Goal: Transaction & Acquisition: Download file/media

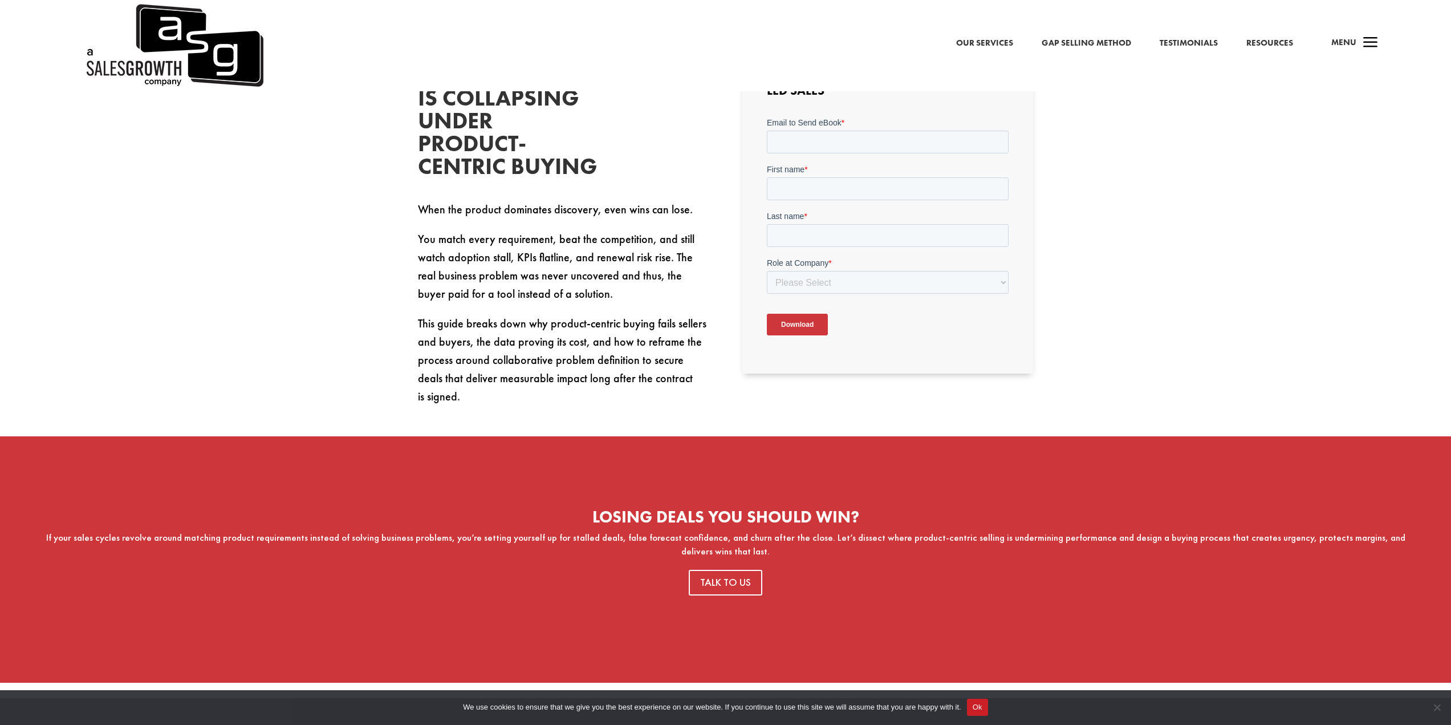
scroll to position [266, 0]
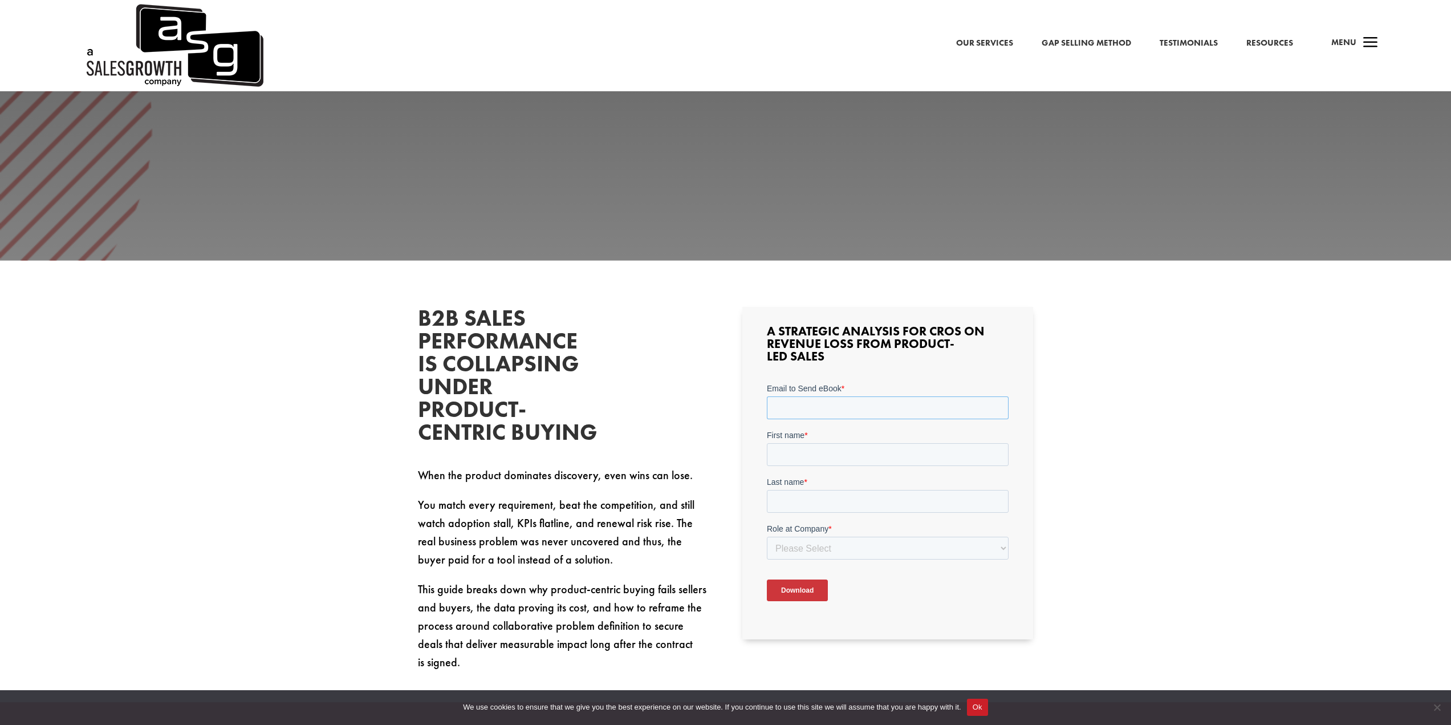
click at [956, 409] on input "Email to Send eBook *" at bounding box center [888, 407] width 242 height 23
type input "alex.parrillo@se.com"
type input "Alex"
type input "Parrillo"
click at [833, 554] on select "Please Select C-Level (CRO, CSO, etc) Senior Leadership (VP of Sales, VP of Ena…" at bounding box center [888, 547] width 242 height 23
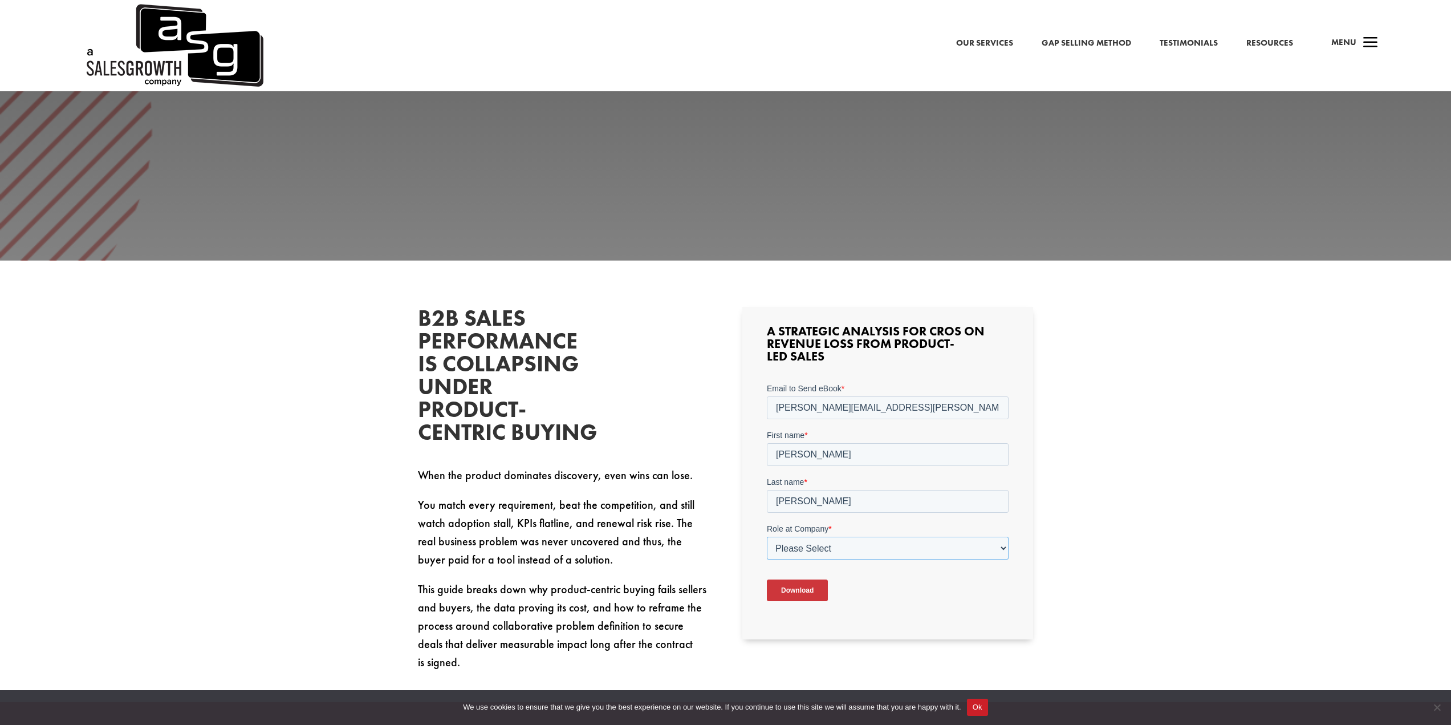
select select "Individual Contributor (AE, SDR, CSM, etc)"
click at [767, 536] on select "Please Select C-Level (CRO, CSO, etc) Senior Leadership (VP of Sales, VP of Ena…" at bounding box center [888, 547] width 242 height 23
click at [812, 581] on input "Download" at bounding box center [797, 590] width 61 height 22
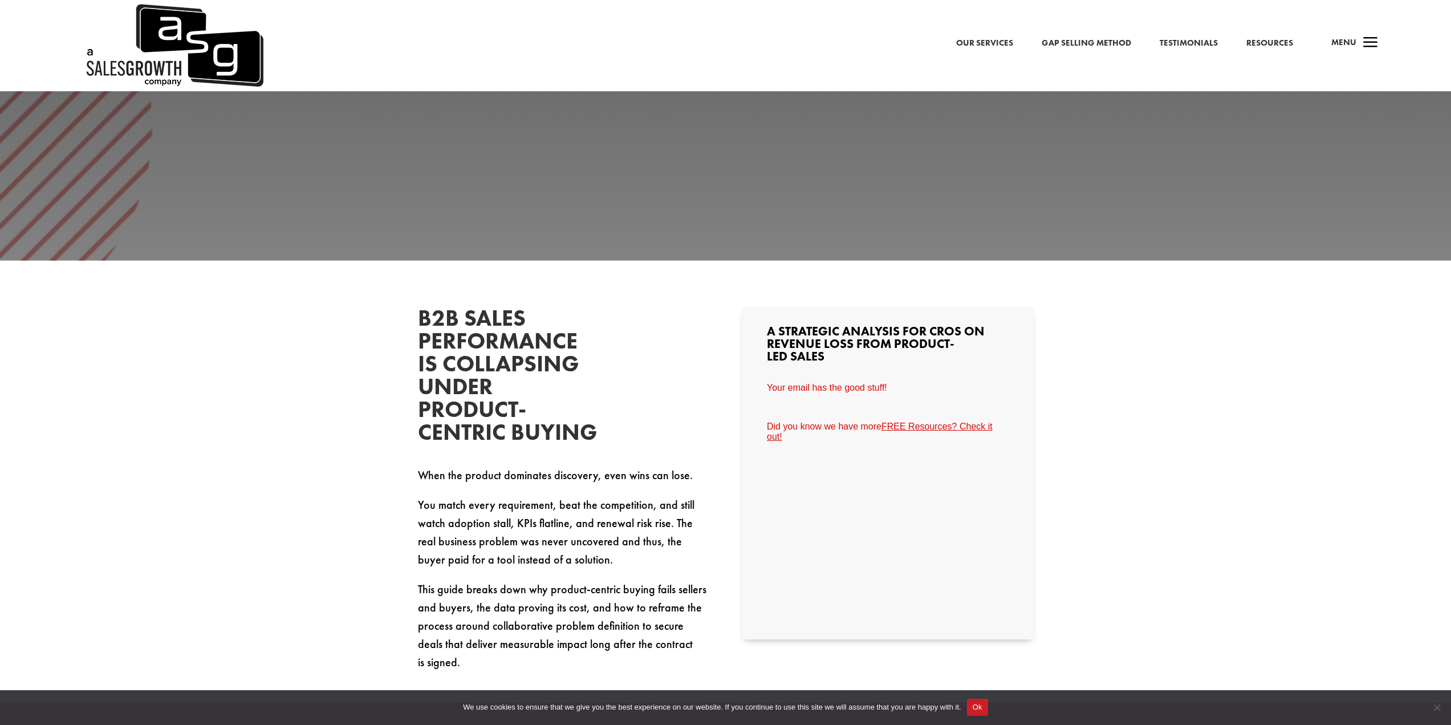
click at [900, 421] on link "FREE Resources? Check it out!" at bounding box center [880, 431] width 226 height 20
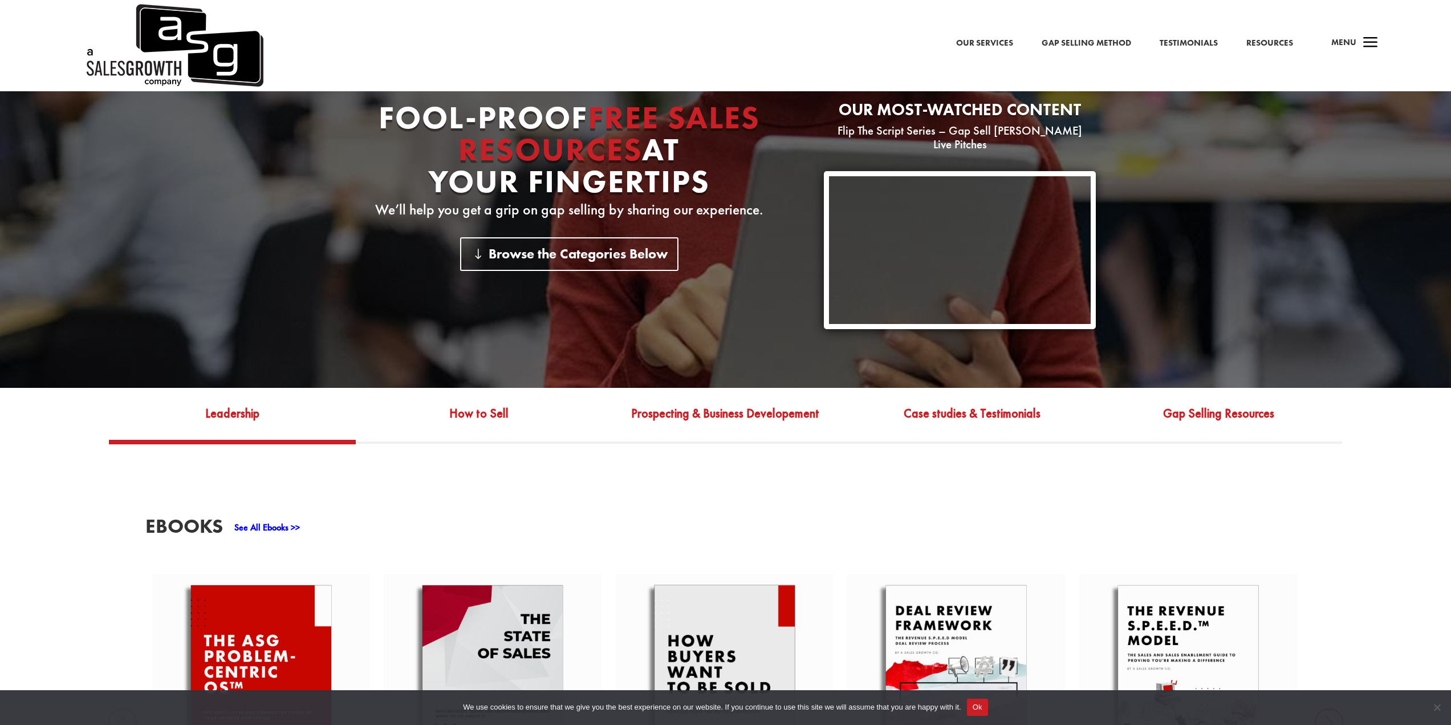
scroll to position [532, 0]
